Goal: Communication & Community: Answer question/provide support

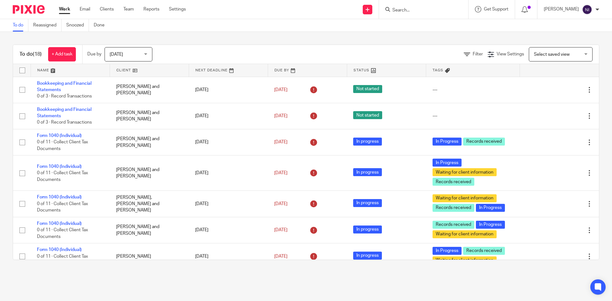
click at [425, 11] on input "Search" at bounding box center [420, 11] width 57 height 6
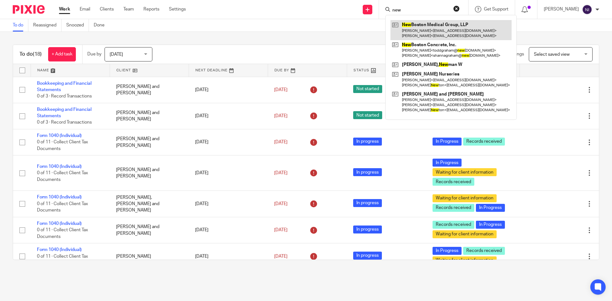
type input "new"
click at [432, 30] on link at bounding box center [451, 30] width 121 height 20
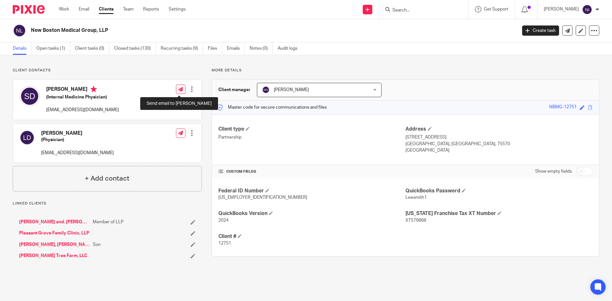
click at [180, 90] on icon at bounding box center [180, 89] width 5 height 5
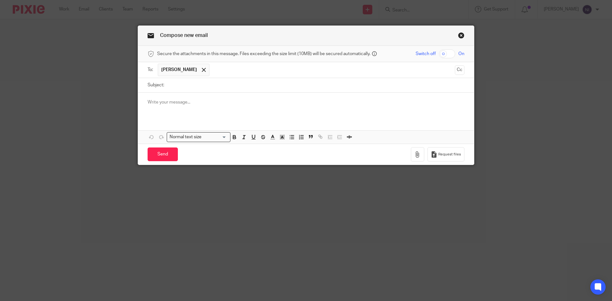
click at [441, 54] on input "checkbox" at bounding box center [447, 53] width 16 height 9
checkbox input "true"
click at [415, 156] on icon "button" at bounding box center [418, 155] width 6 height 6
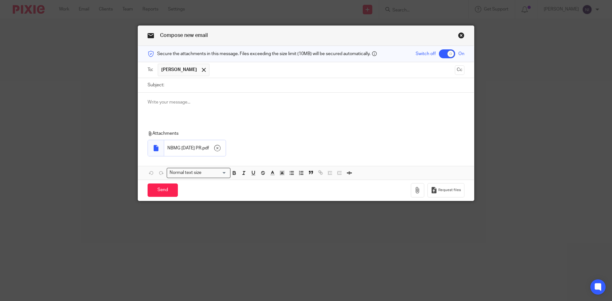
click at [172, 85] on input "Subject:" at bounding box center [315, 85] width 297 height 14
type input "August 22 2025 PR"
click at [156, 188] on input "Send" at bounding box center [163, 191] width 30 height 14
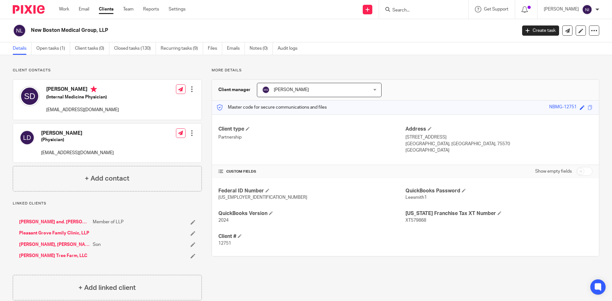
click at [409, 10] on input "Search" at bounding box center [420, 11] width 57 height 6
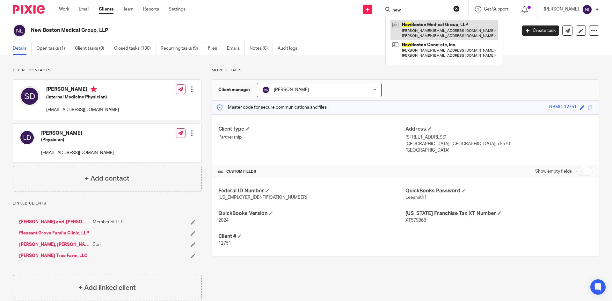
type input "new"
click at [447, 33] on link at bounding box center [445, 30] width 108 height 20
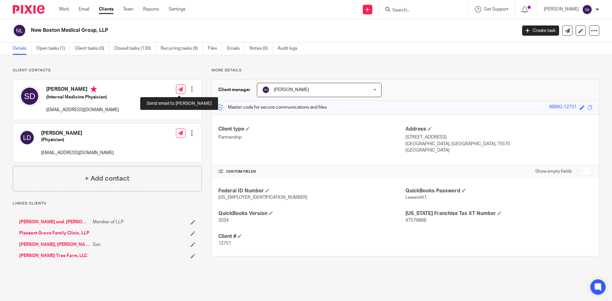
click at [179, 87] on icon at bounding box center [180, 89] width 5 height 5
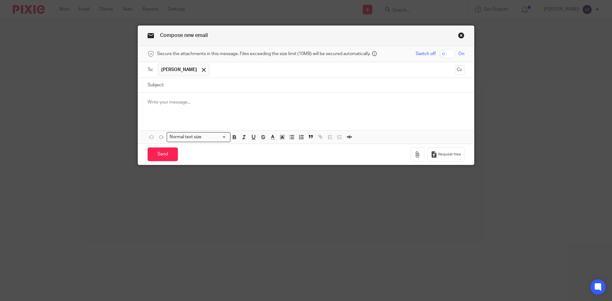
click at [440, 56] on input "checkbox" at bounding box center [447, 53] width 16 height 9
checkbox input "true"
click at [415, 154] on icon "button" at bounding box center [418, 155] width 6 height 6
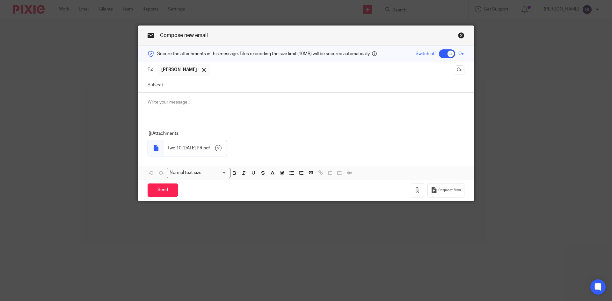
click at [173, 86] on input "Subject:" at bounding box center [315, 85] width 297 height 14
type input "August 22 2025 PR"
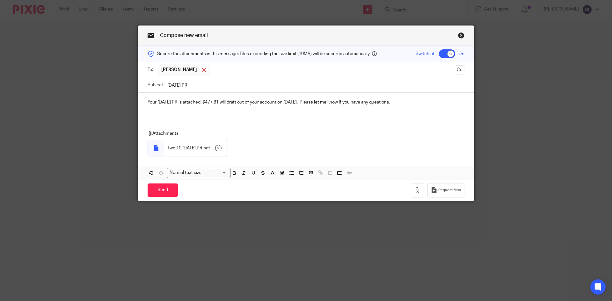
click at [202, 71] on span at bounding box center [204, 70] width 4 height 4
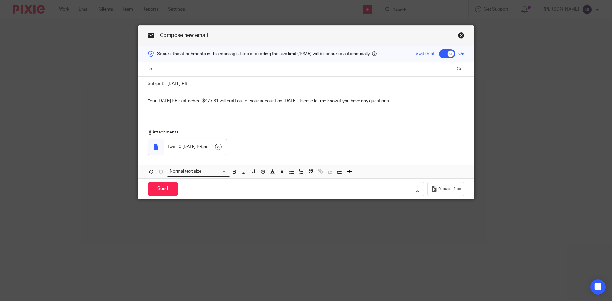
click at [461, 33] on link "Close this dialog window" at bounding box center [461, 36] width 6 height 9
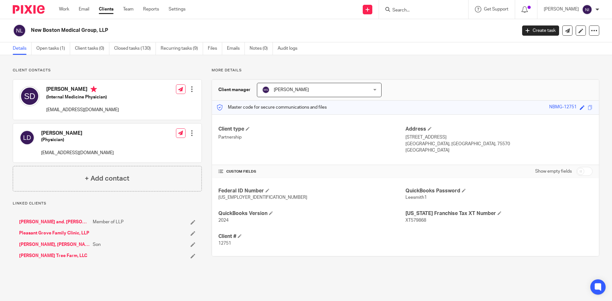
click at [413, 11] on input "Search" at bounding box center [420, 11] width 57 height 6
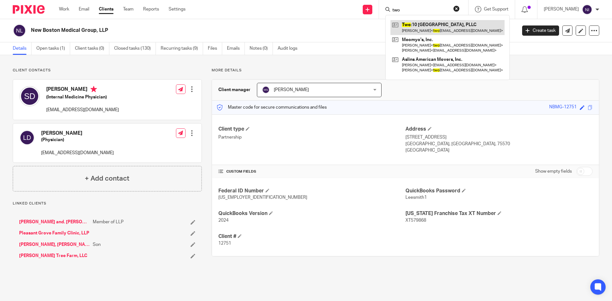
type input "two"
click at [433, 31] on link at bounding box center [448, 27] width 114 height 15
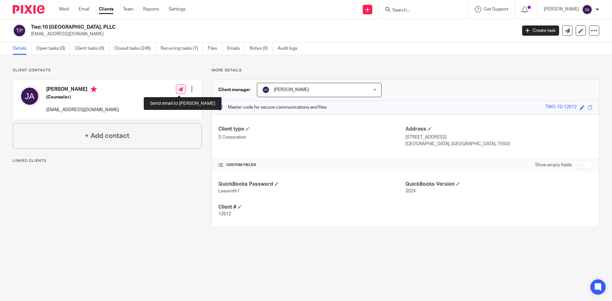
click at [179, 89] on icon at bounding box center [180, 89] width 5 height 5
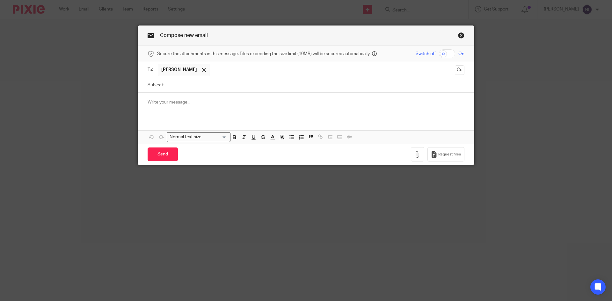
click at [441, 53] on input "checkbox" at bounding box center [447, 53] width 16 height 9
checkbox input "true"
click at [415, 152] on icon "button" at bounding box center [418, 155] width 6 height 6
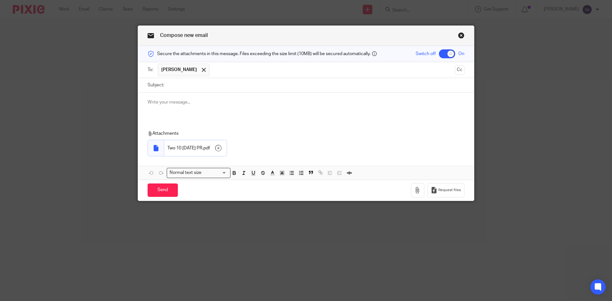
click at [177, 88] on input "Subject:" at bounding box center [315, 85] width 297 height 14
type input "August 22 2025 PR"
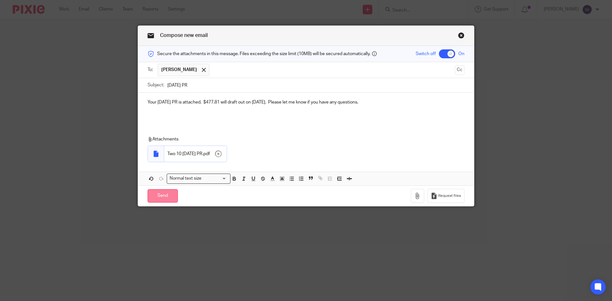
click at [159, 193] on input "Send" at bounding box center [163, 196] width 30 height 14
